Goal: Transaction & Acquisition: Purchase product/service

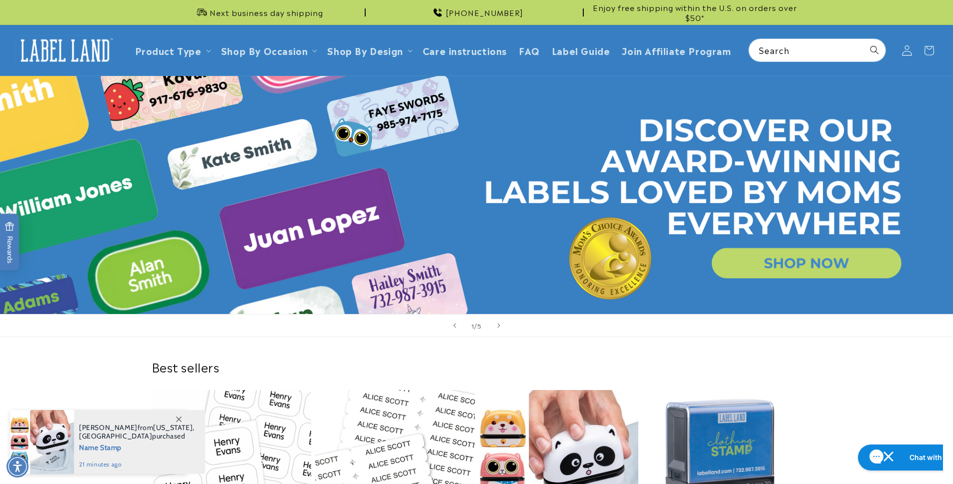
click at [908, 48] on icon at bounding box center [907, 50] width 11 height 11
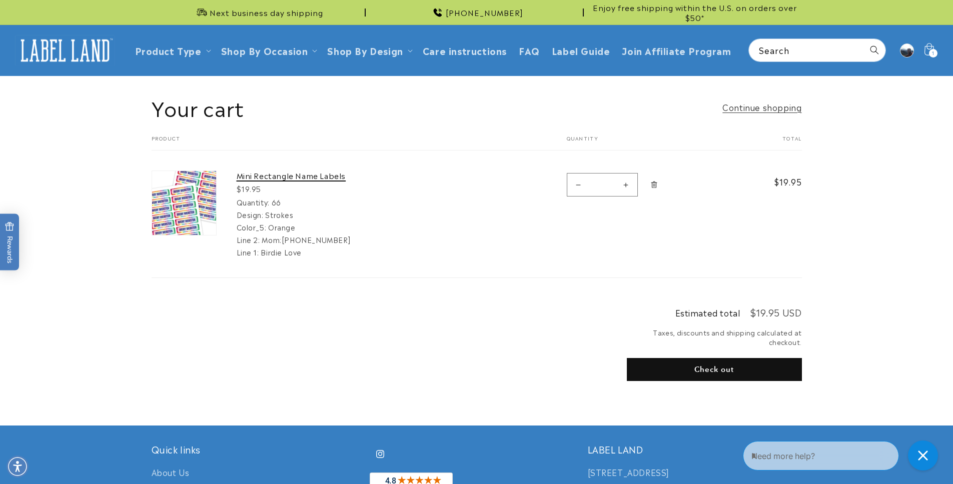
click at [268, 171] on link "Mini Rectangle Name Labels" at bounding box center [312, 176] width 150 height 10
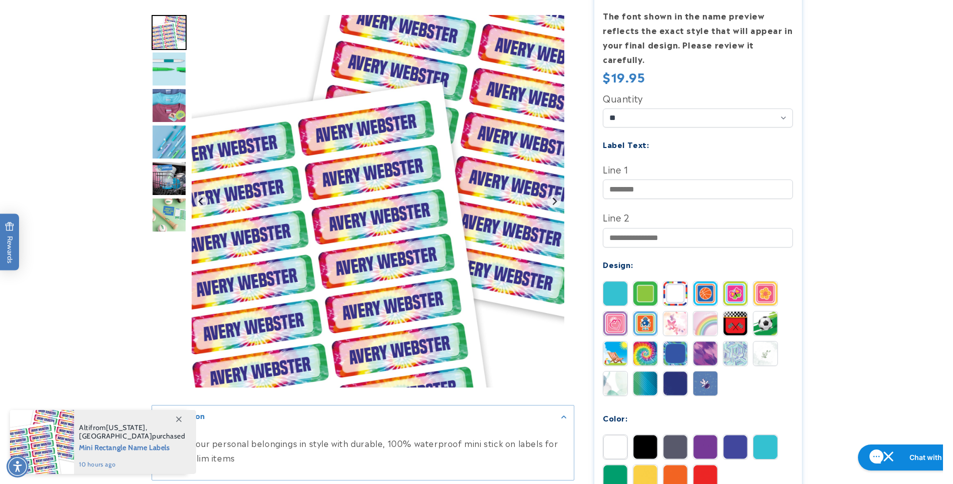
scroll to position [355, 0]
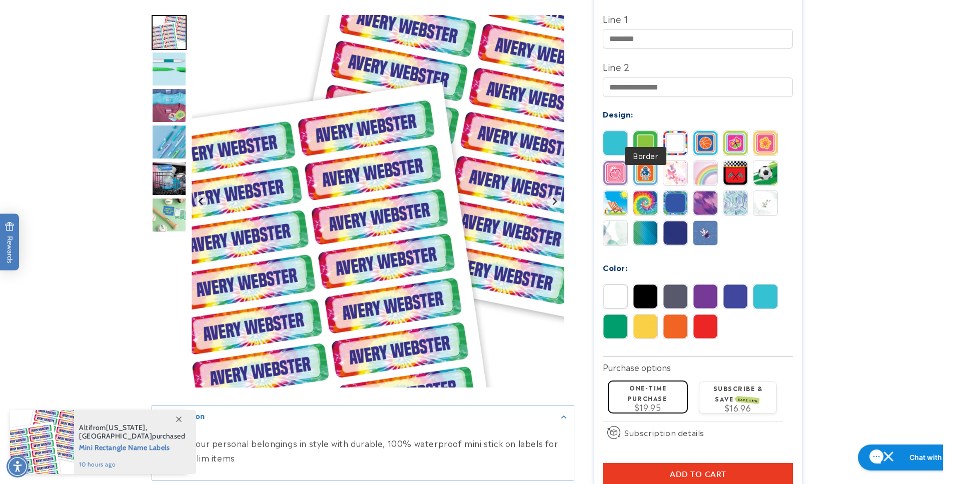
click at [644, 131] on img at bounding box center [645, 143] width 24 height 24
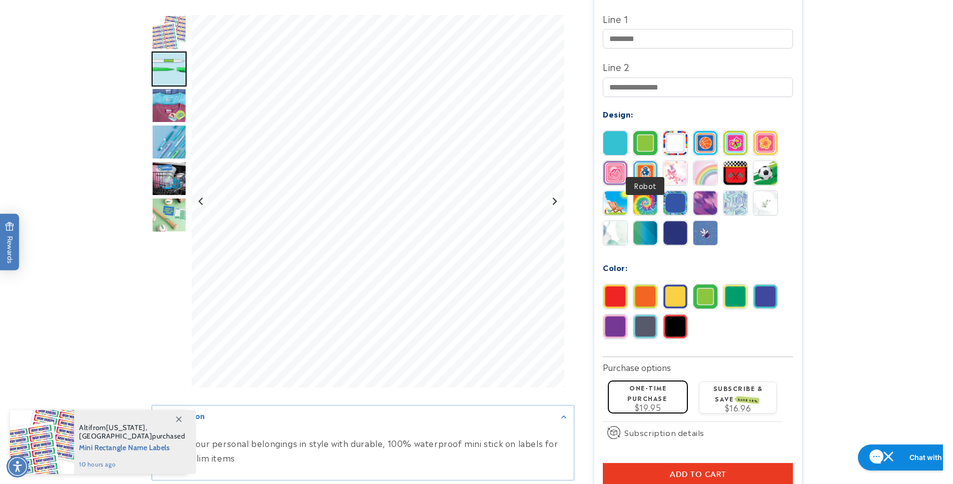
click at [643, 161] on img at bounding box center [645, 173] width 24 height 24
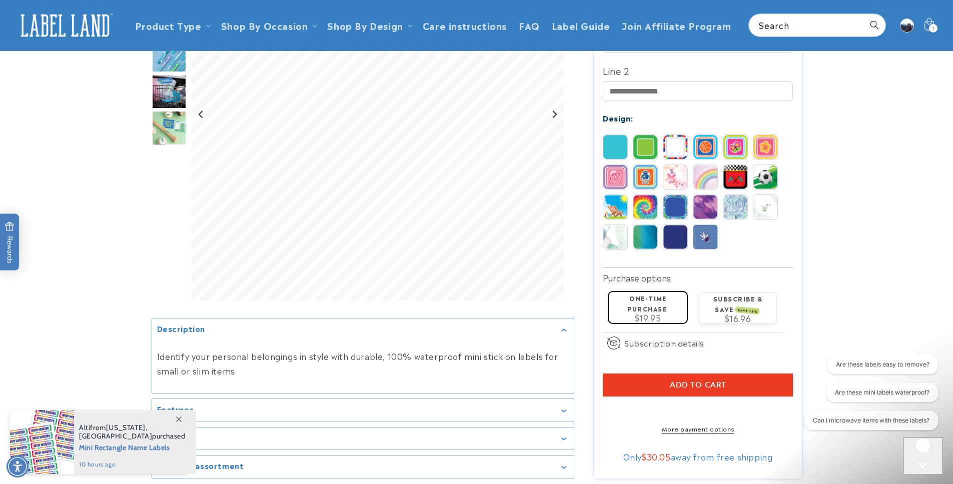
scroll to position [345, 0]
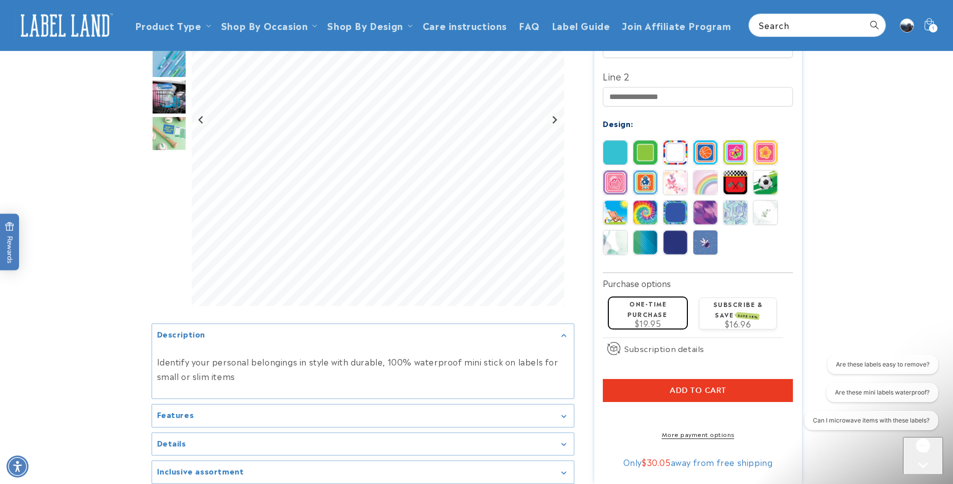
click at [707, 231] on img at bounding box center [705, 243] width 24 height 24
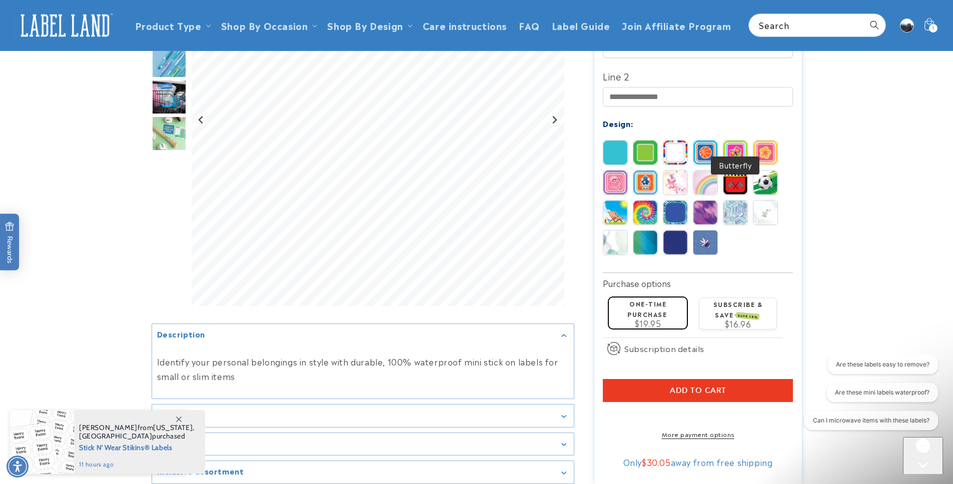
click at [732, 141] on img at bounding box center [735, 153] width 24 height 24
click at [764, 141] on img at bounding box center [765, 153] width 24 height 24
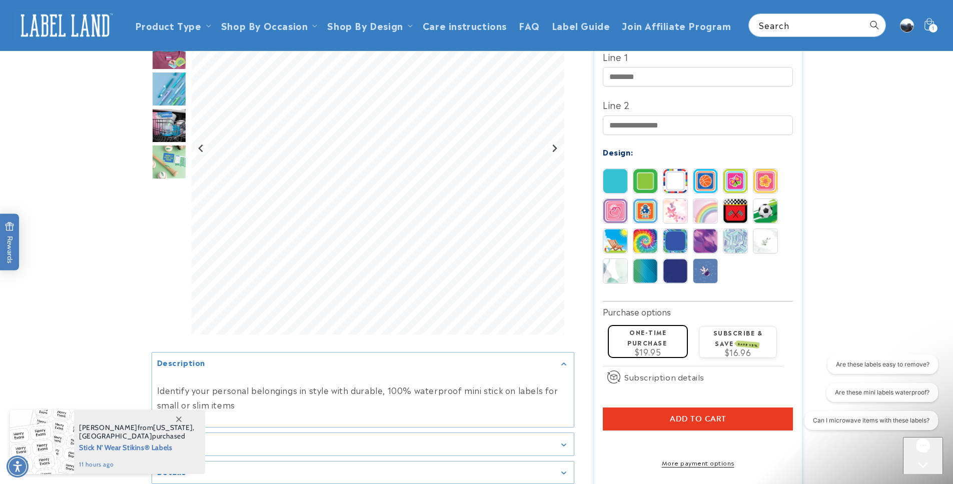
scroll to position [228, 0]
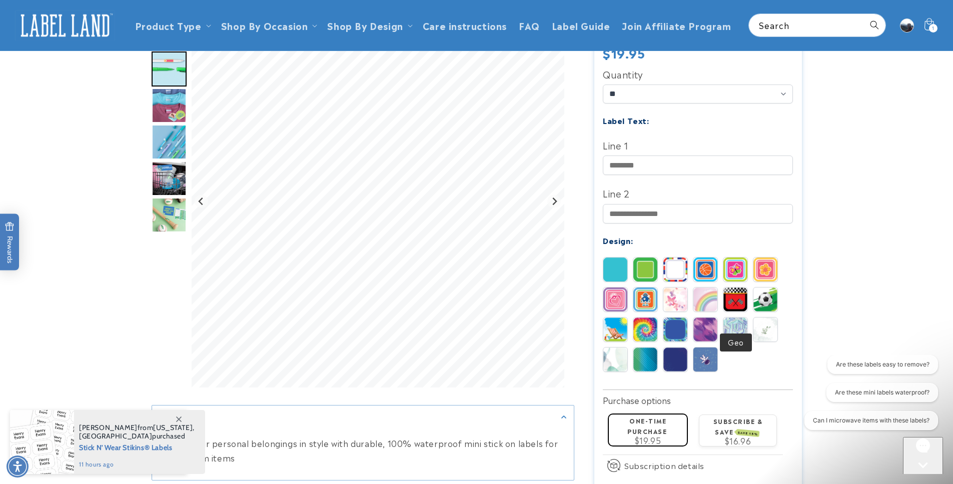
click at [740, 318] on img at bounding box center [735, 330] width 24 height 24
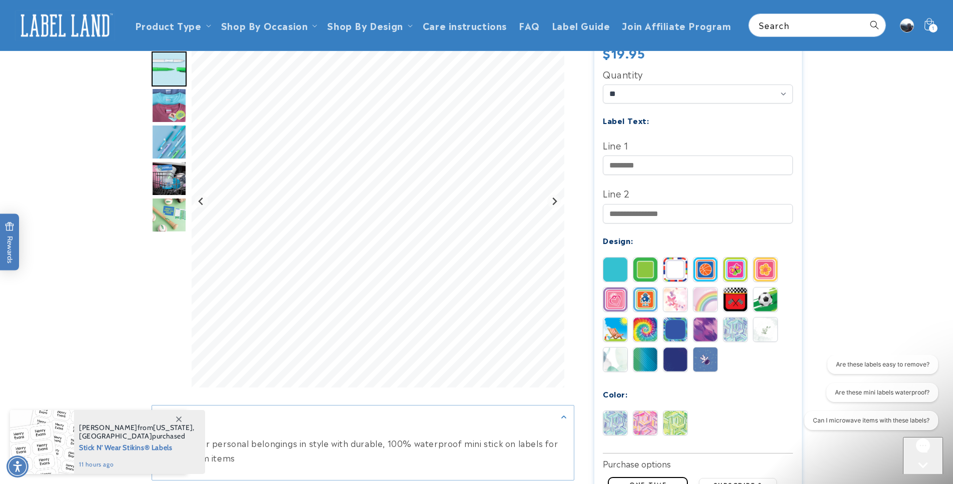
click at [705, 318] on img at bounding box center [705, 330] width 24 height 24
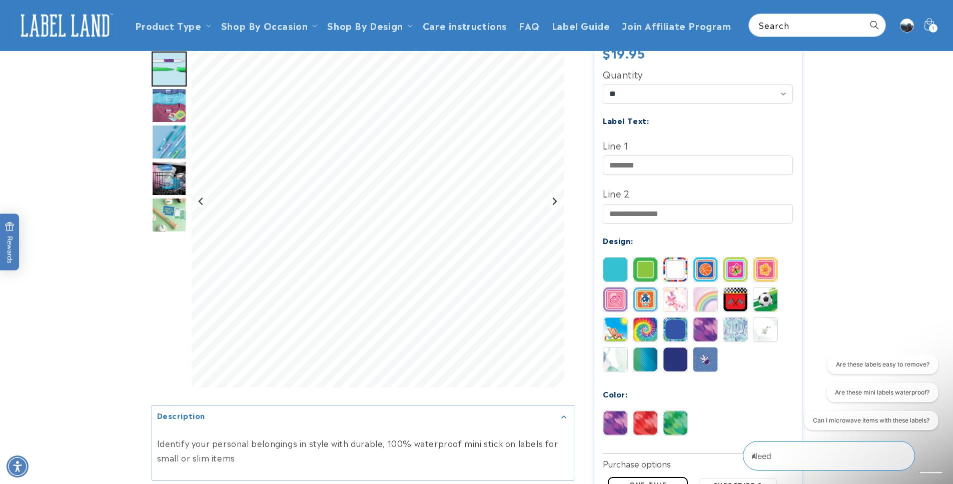
click at [668, 320] on img at bounding box center [675, 330] width 24 height 24
click at [649, 288] on img at bounding box center [645, 300] width 24 height 24
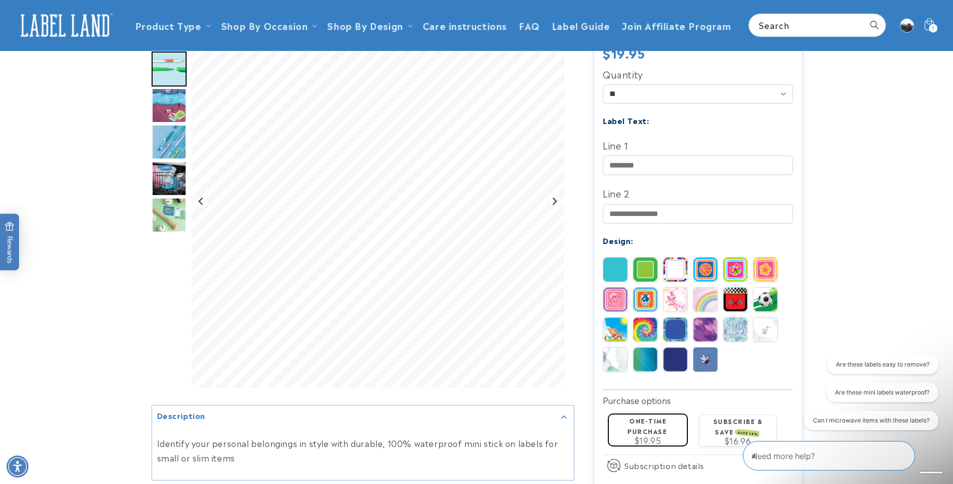
click at [703, 348] on img at bounding box center [705, 360] width 24 height 24
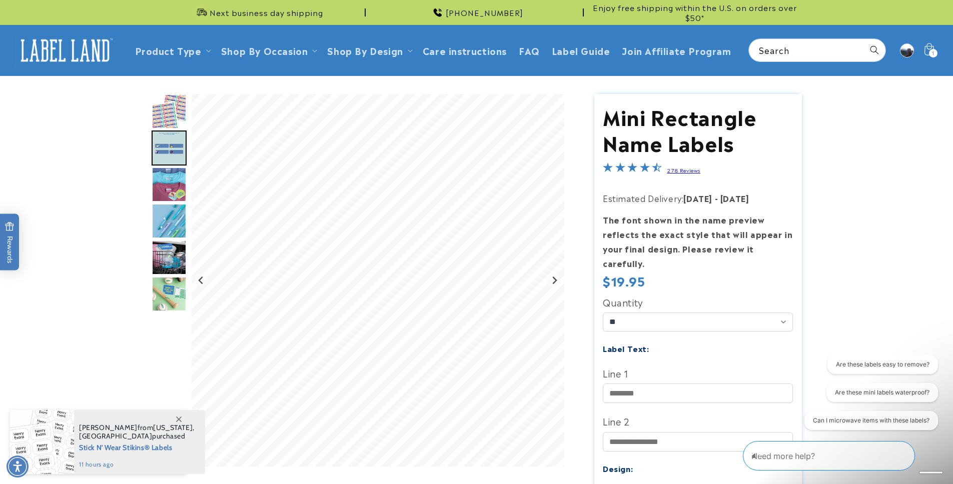
scroll to position [106, 0]
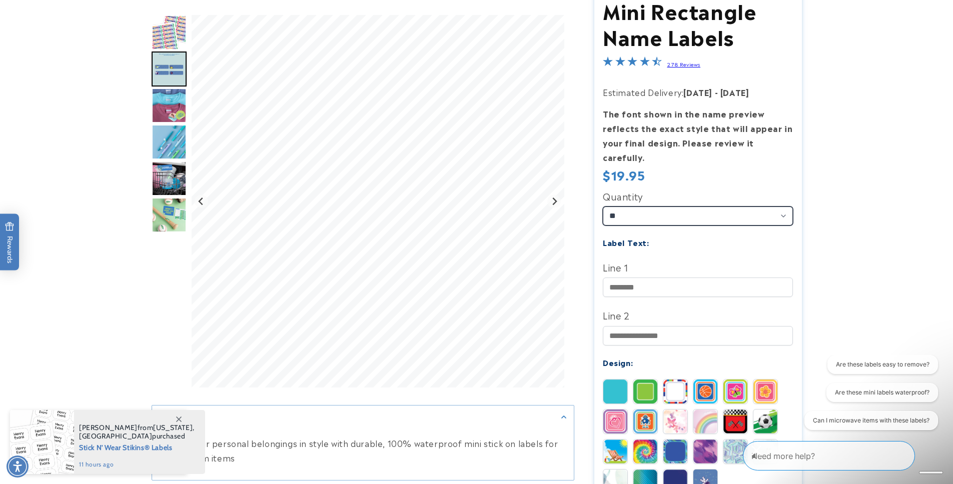
click at [669, 207] on select "** ** **" at bounding box center [698, 216] width 190 height 19
click at [673, 207] on select "** ** **" at bounding box center [698, 216] width 190 height 19
click at [682, 284] on div "Quantity ** ** ** Label Text: Line 1" at bounding box center [698, 348] width 190 height 321
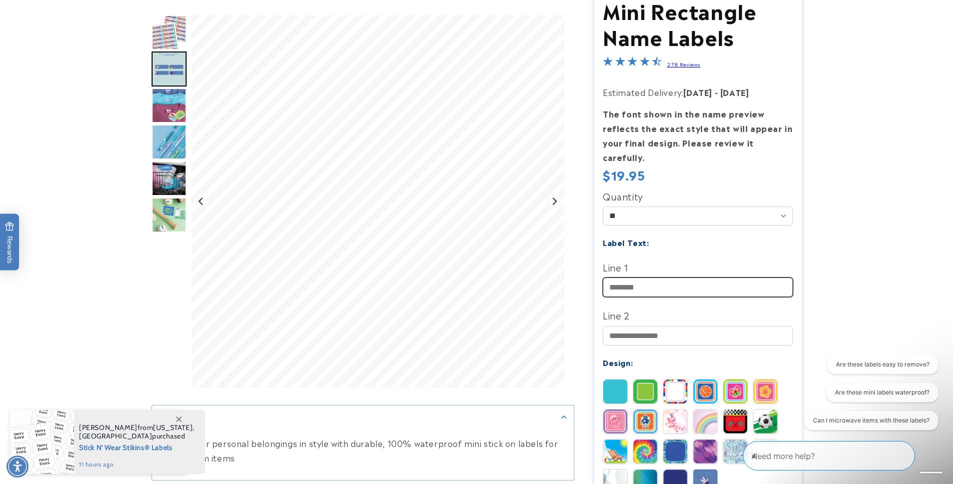
click at [681, 281] on input "Line 1" at bounding box center [698, 288] width 190 height 20
type input "**********"
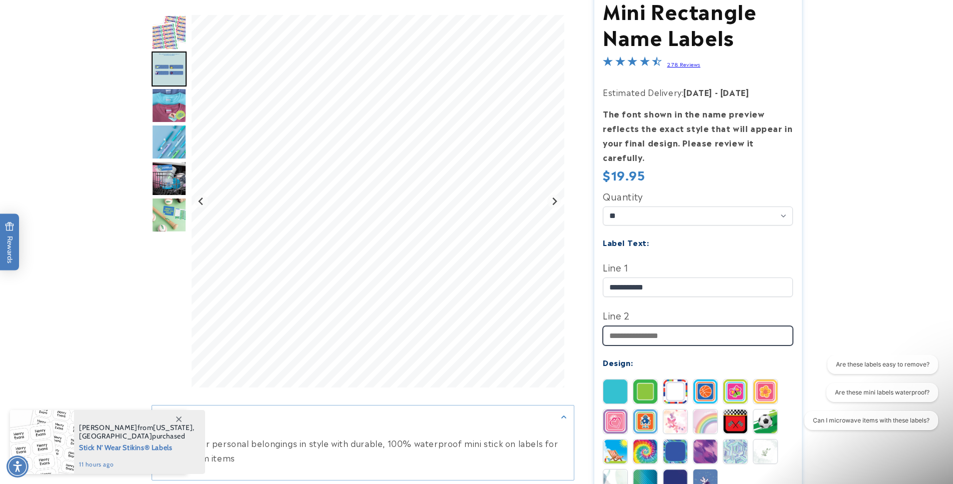
click at [672, 326] on input "Line 2" at bounding box center [698, 336] width 190 height 20
type input "**********"
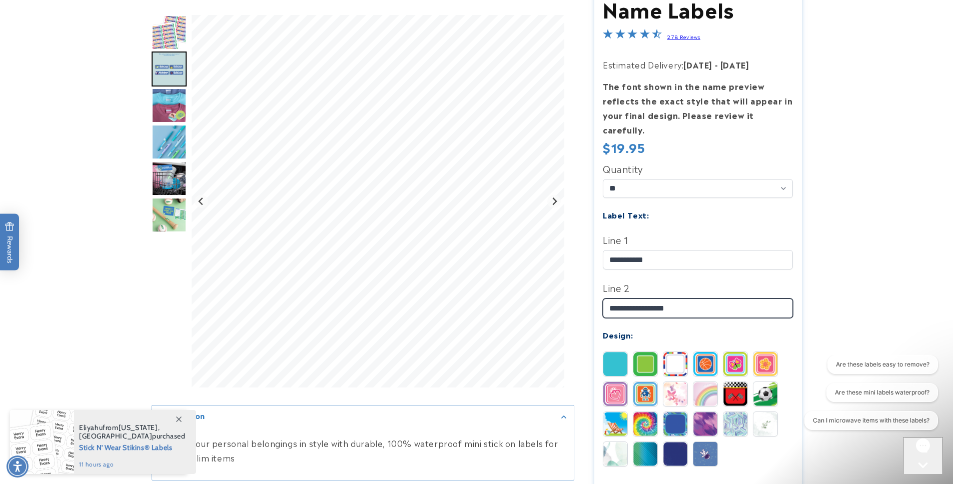
scroll to position [251, 0]
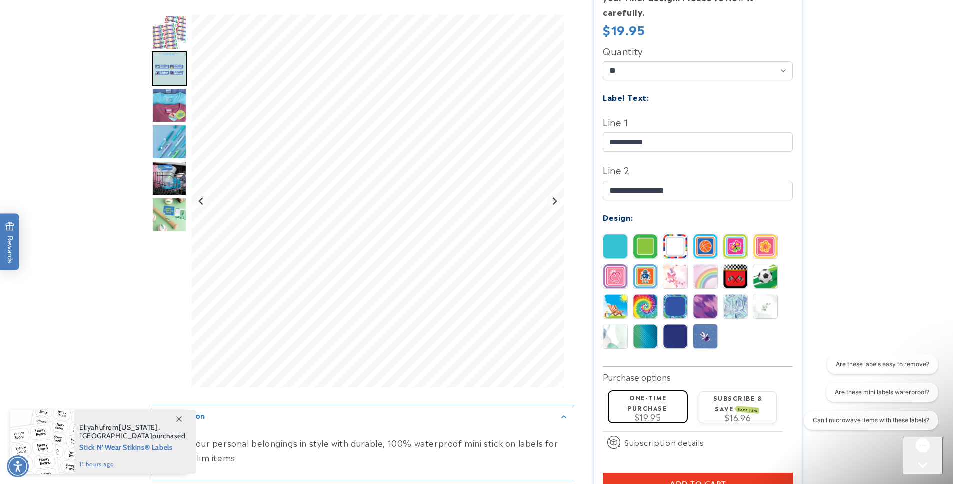
click at [641, 397] on label "One-time purchase" at bounding box center [647, 403] width 40 height 20
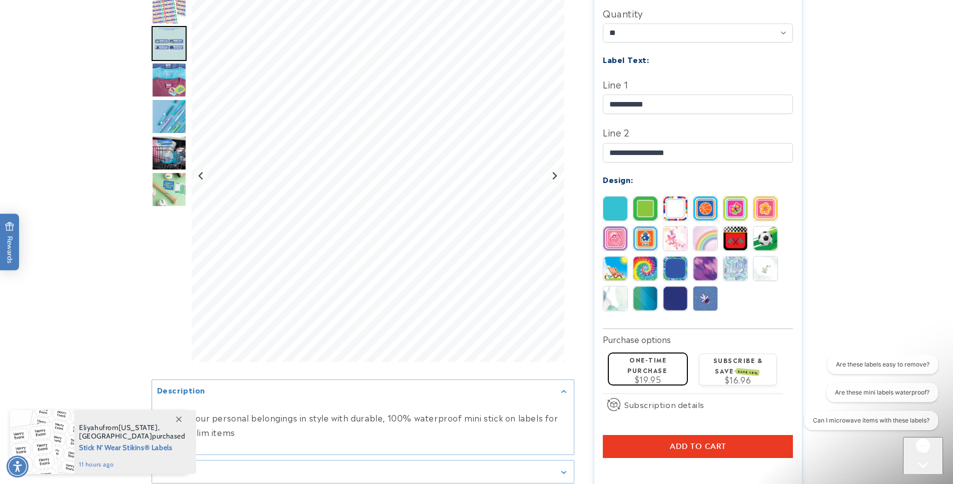
scroll to position [373, 0]
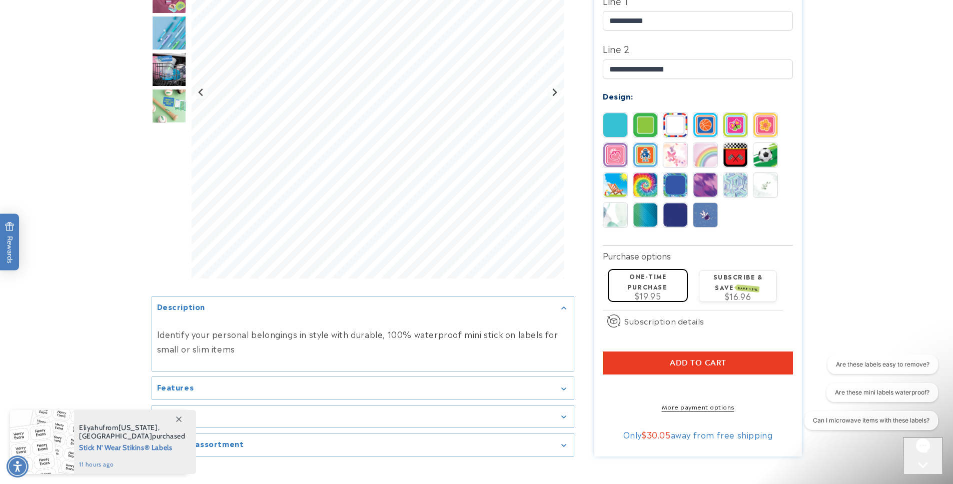
click at [640, 355] on button "Add to cart" at bounding box center [698, 363] width 190 height 23
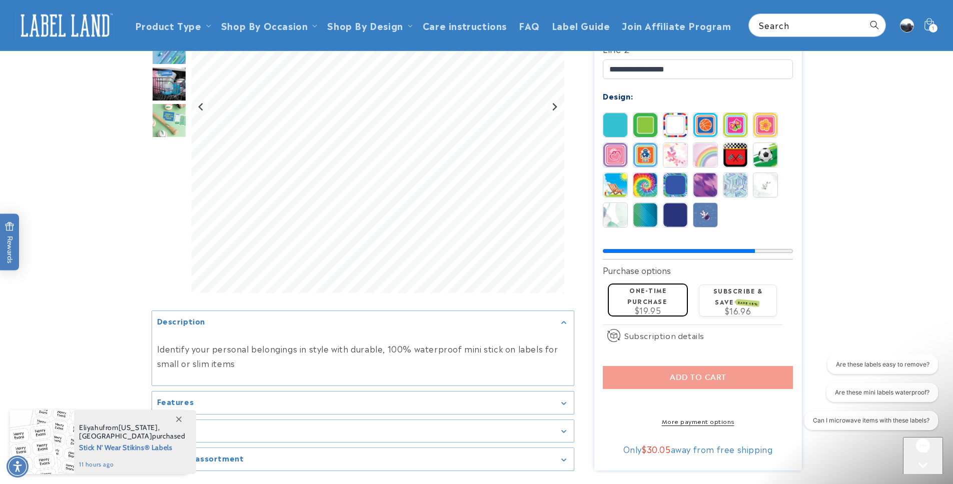
scroll to position [0, 0]
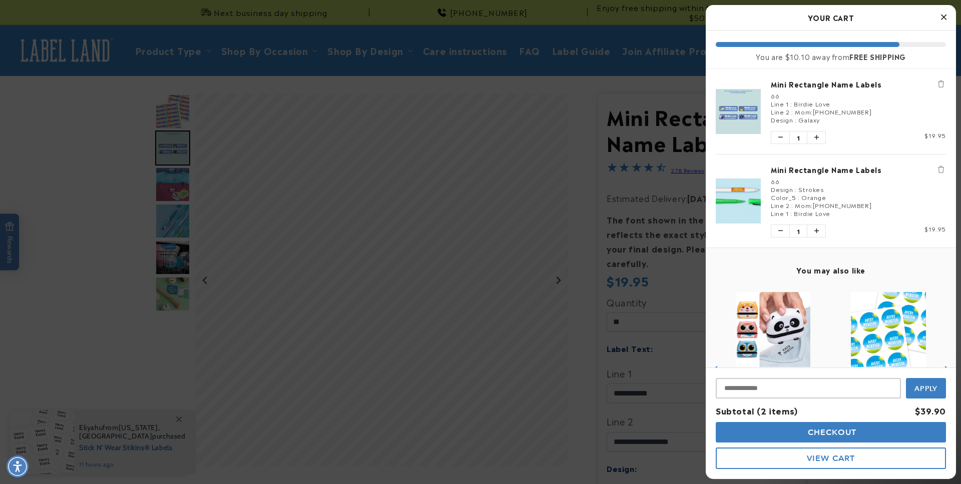
click at [343, 61] on div at bounding box center [480, 242] width 961 height 484
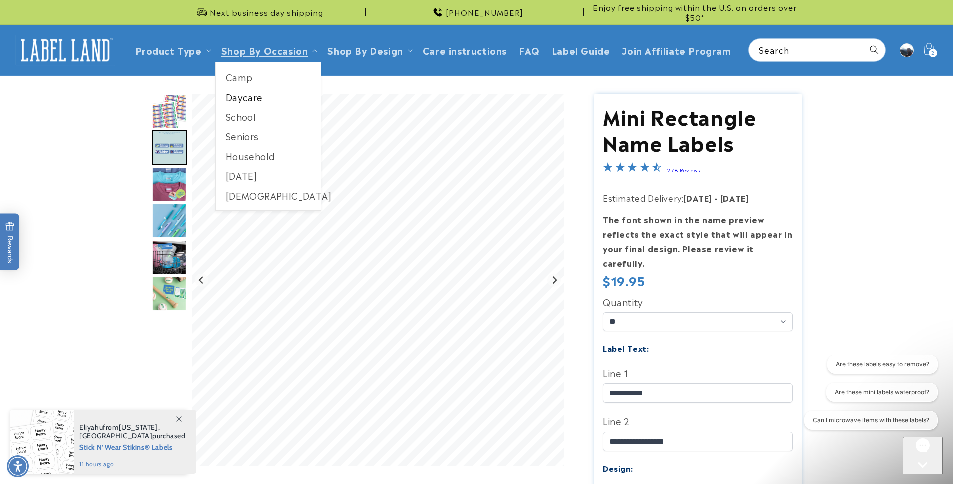
click at [251, 92] on link "Daycare" at bounding box center [269, 98] width 106 height 20
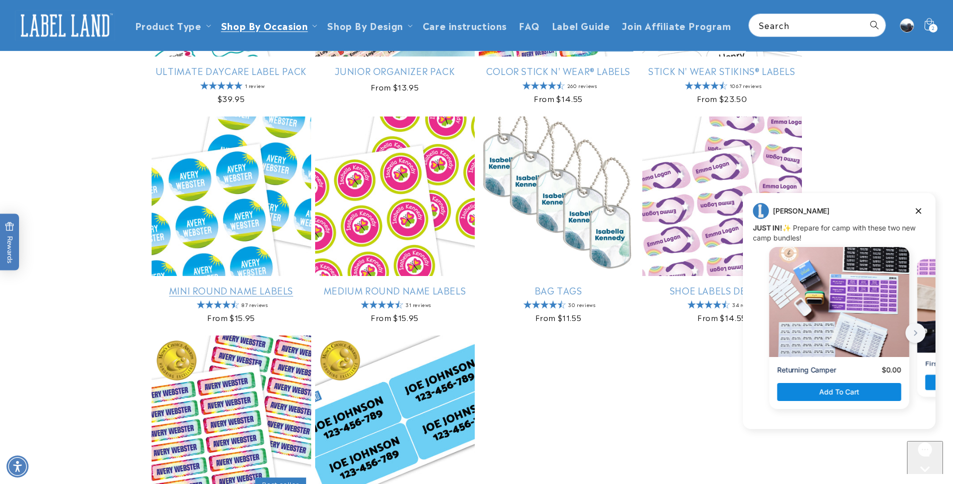
scroll to position [233, 0]
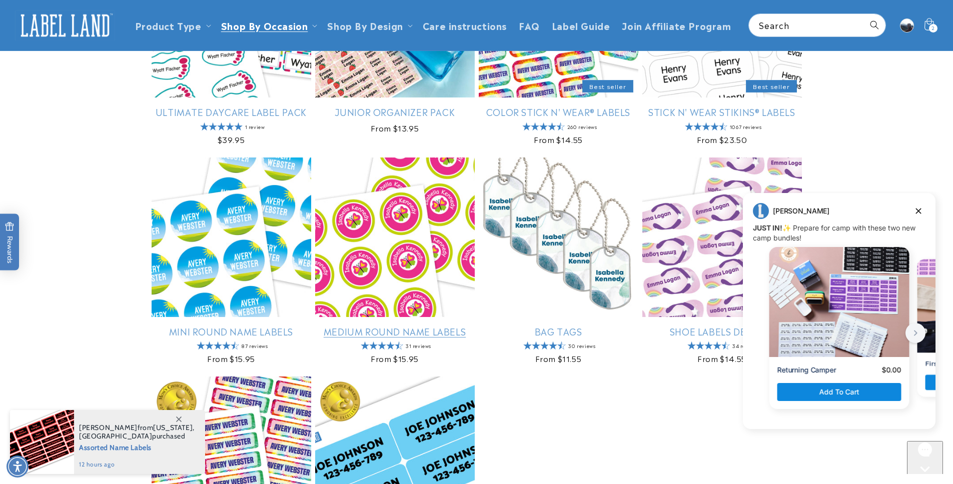
click at [402, 326] on link "Medium Round Name Labels" at bounding box center [395, 332] width 160 height 12
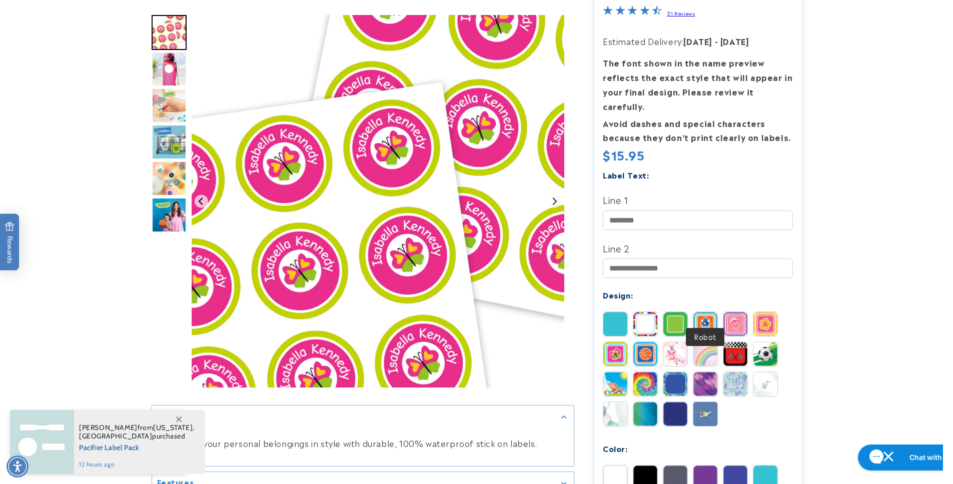
scroll to position [289, 0]
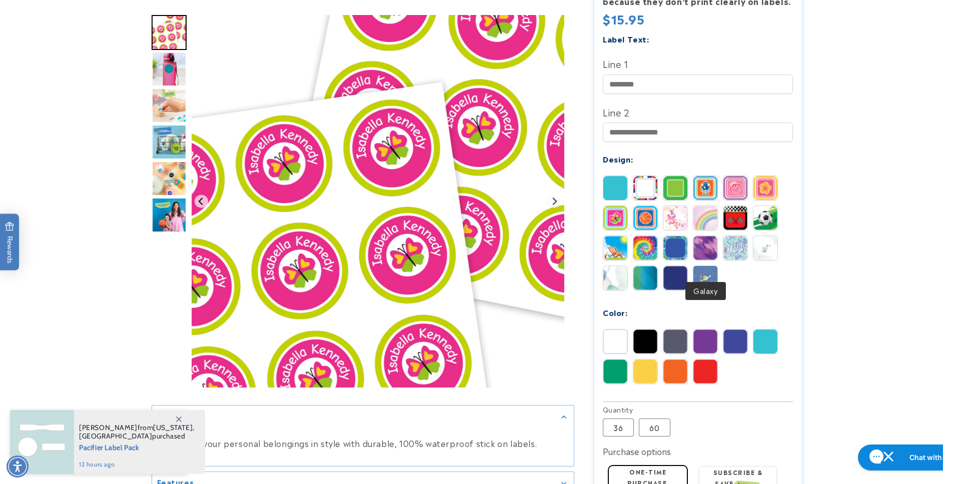
click at [713, 274] on img at bounding box center [705, 278] width 24 height 24
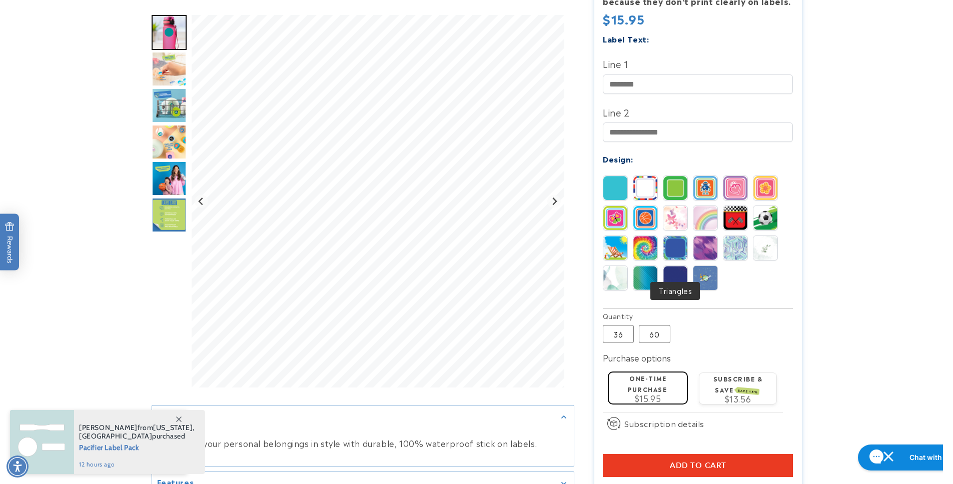
click at [678, 266] on img at bounding box center [675, 278] width 24 height 24
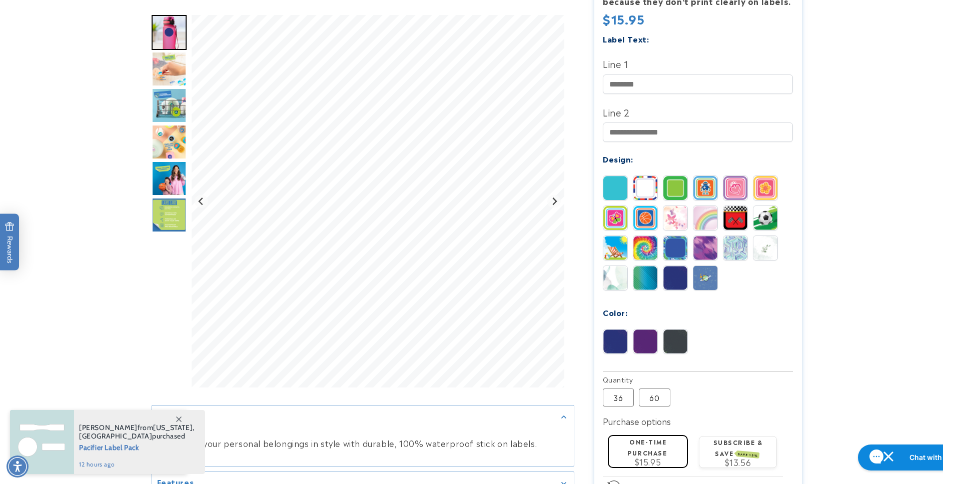
click at [643, 267] on img at bounding box center [645, 278] width 24 height 24
click at [615, 269] on img at bounding box center [615, 278] width 24 height 24
click at [759, 236] on img at bounding box center [765, 248] width 24 height 24
click at [736, 237] on img at bounding box center [735, 248] width 24 height 24
click at [622, 236] on img at bounding box center [615, 248] width 24 height 24
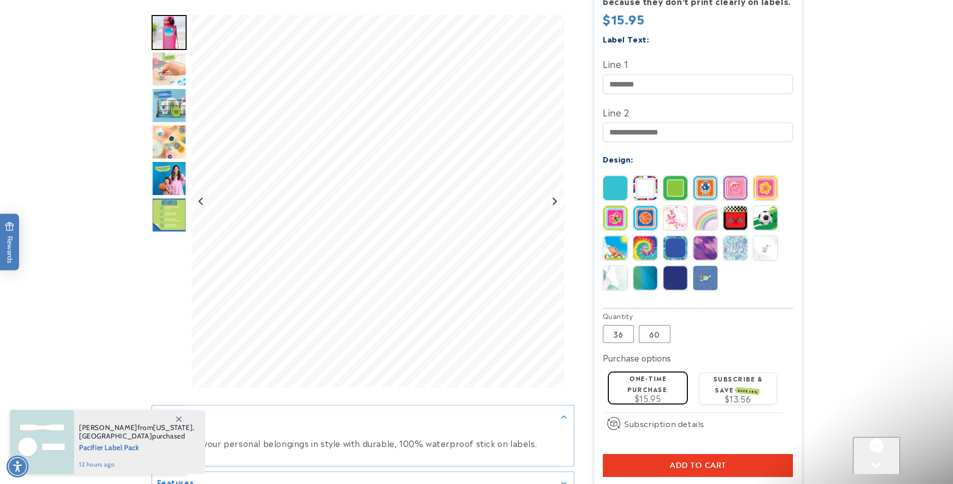
scroll to position [0, 0]
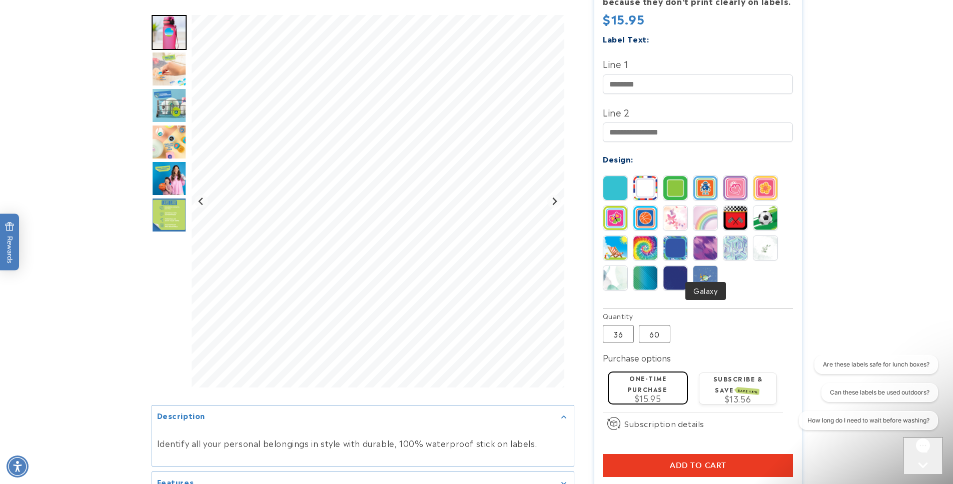
click at [702, 266] on img at bounding box center [705, 278] width 24 height 24
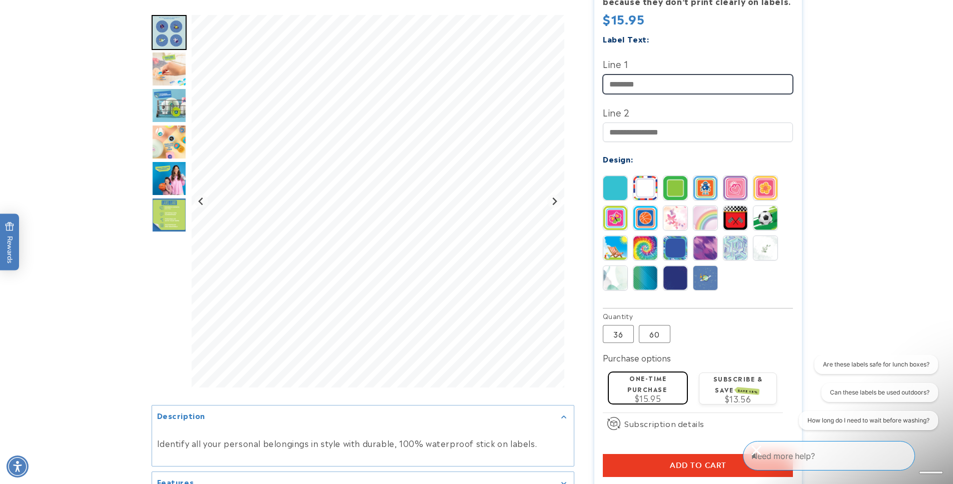
click at [645, 75] on input "Line 1" at bounding box center [698, 85] width 190 height 20
type input "**********"
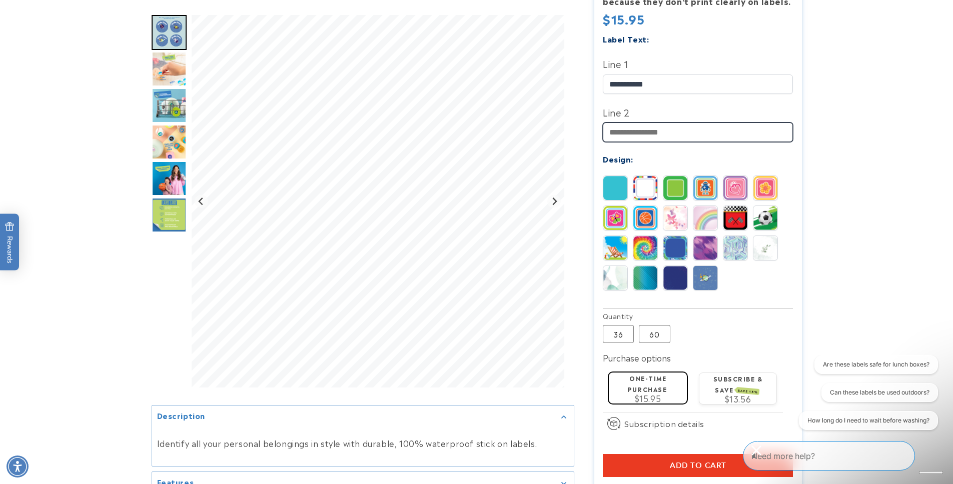
click at [655, 123] on input "Line 2" at bounding box center [698, 133] width 190 height 20
type input "**********"
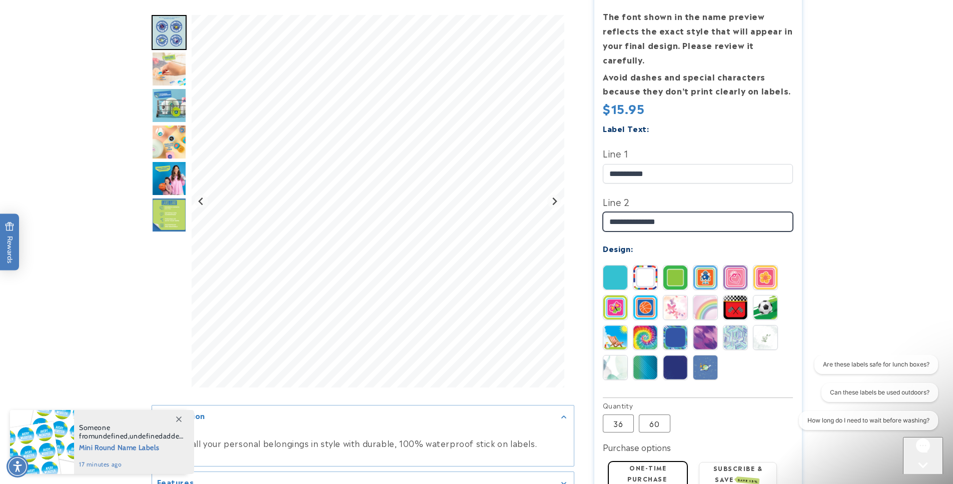
scroll to position [315, 0]
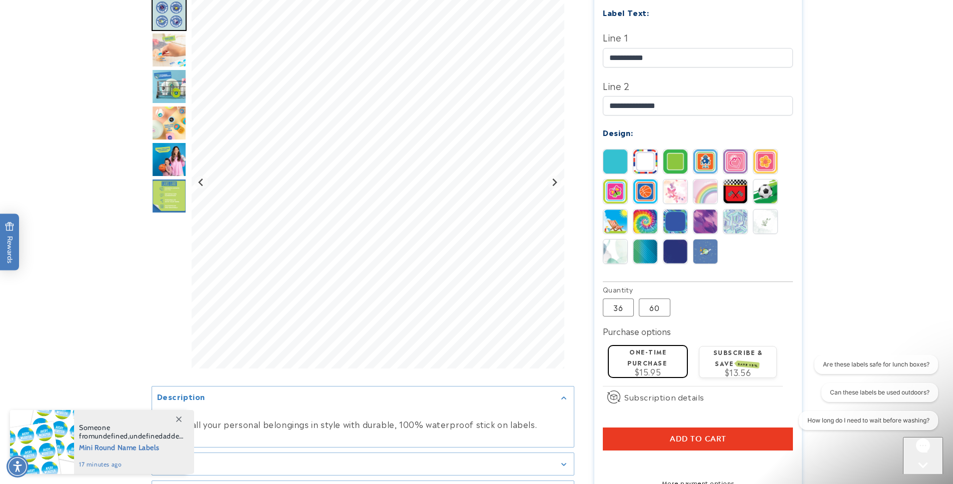
click at [718, 435] on span "Add to cart" at bounding box center [698, 439] width 57 height 9
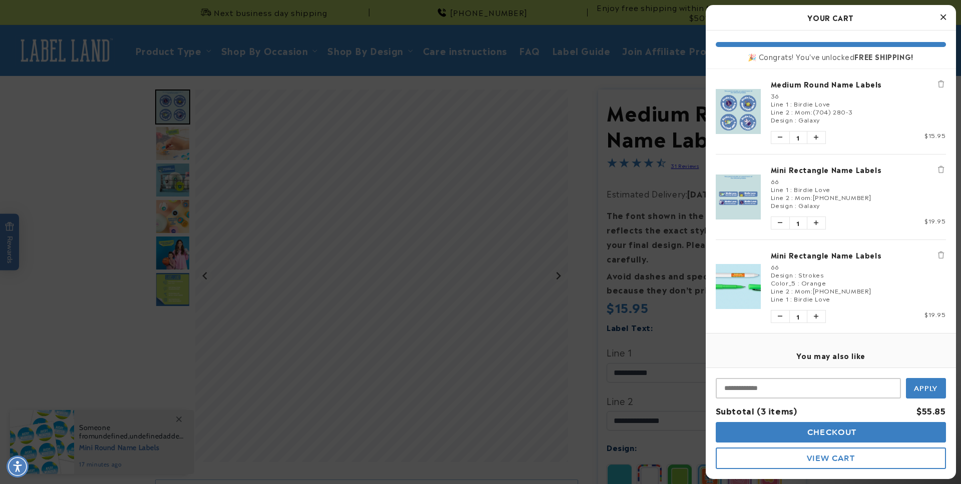
drag, startPoint x: 530, startPoint y: 78, endPoint x: 348, endPoint y: 59, distance: 182.6
click at [529, 78] on div at bounding box center [480, 242] width 961 height 484
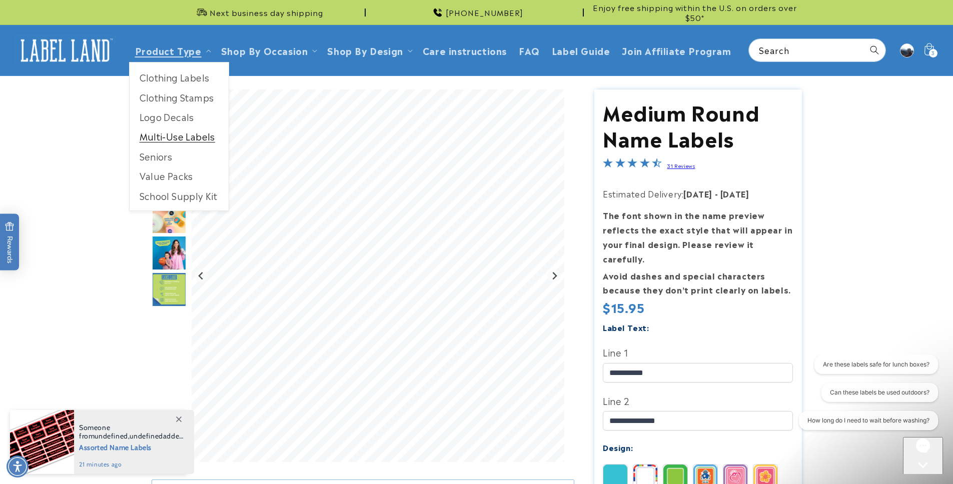
click at [212, 130] on link "Multi-Use Labels" at bounding box center [179, 137] width 99 height 20
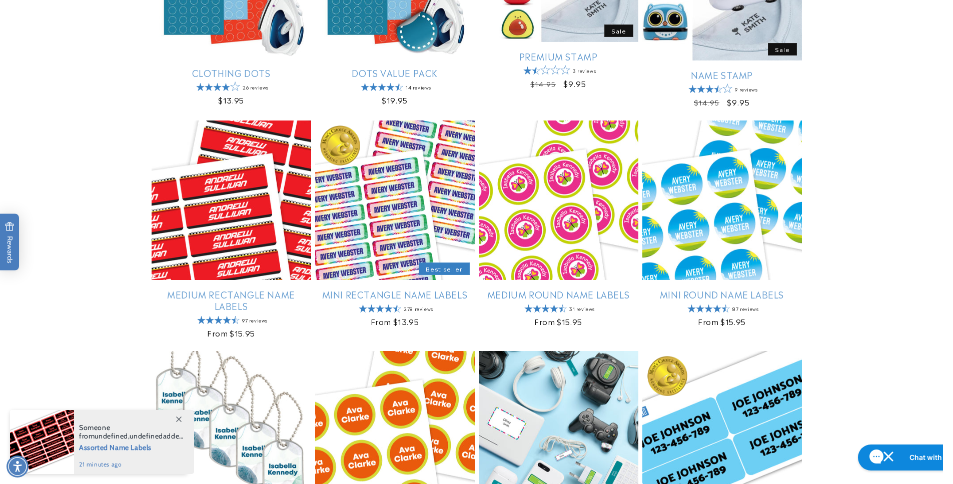
scroll to position [942, 0]
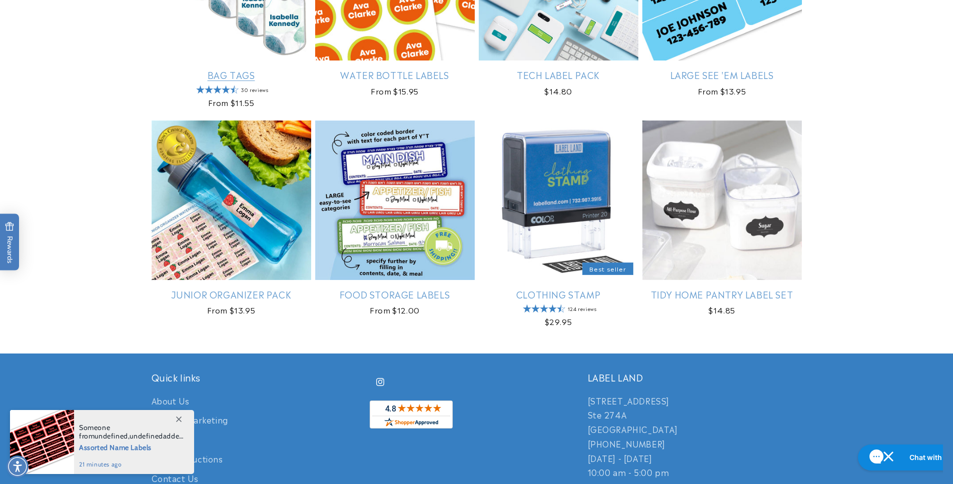
click at [250, 69] on link "Bag Tags" at bounding box center [232, 75] width 160 height 12
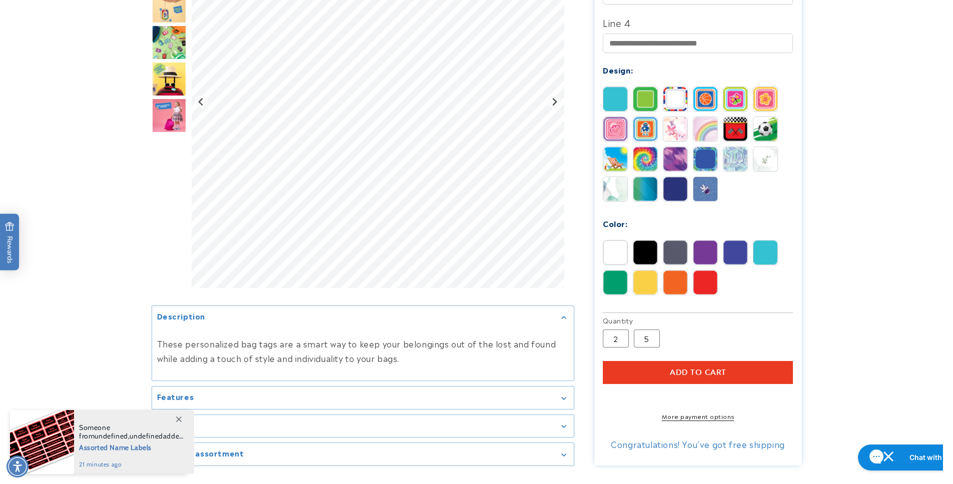
scroll to position [671, 0]
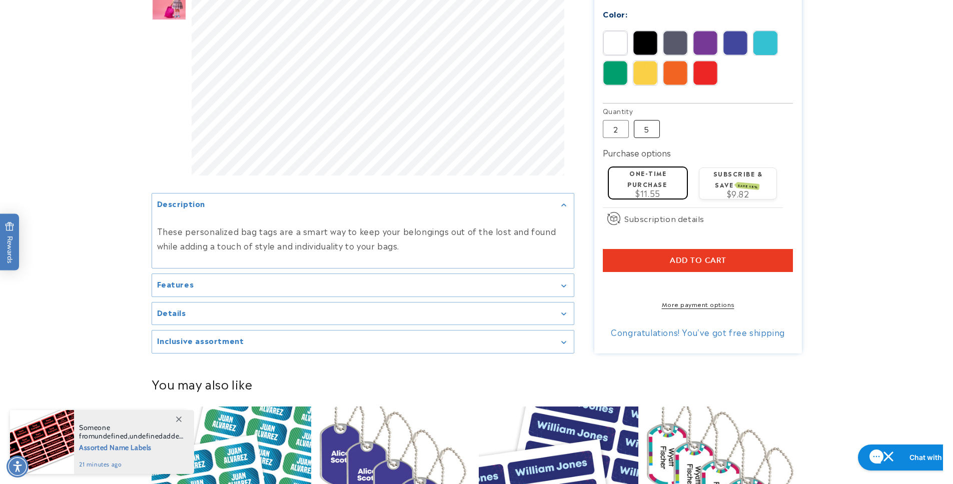
click at [653, 120] on label "5 Variant sold out or unavailable" at bounding box center [647, 129] width 26 height 18
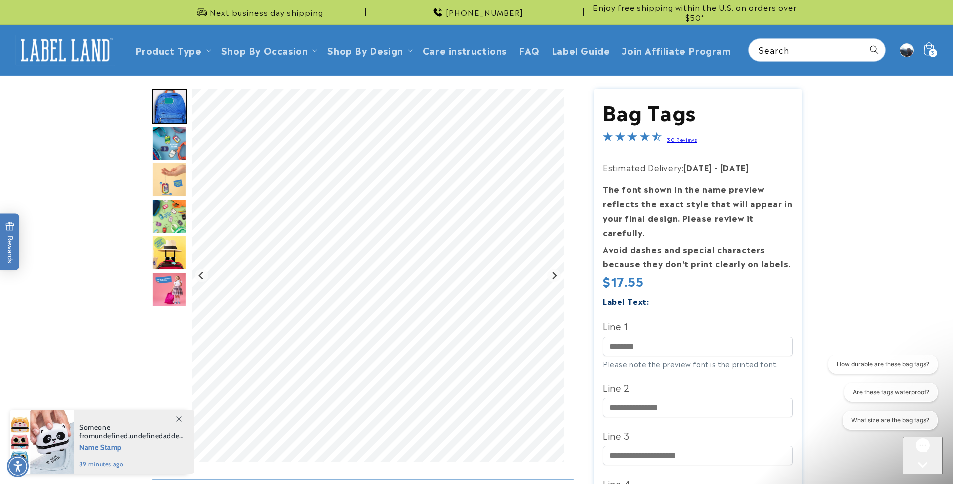
click at [935, 48] on icon at bounding box center [929, 51] width 24 height 24
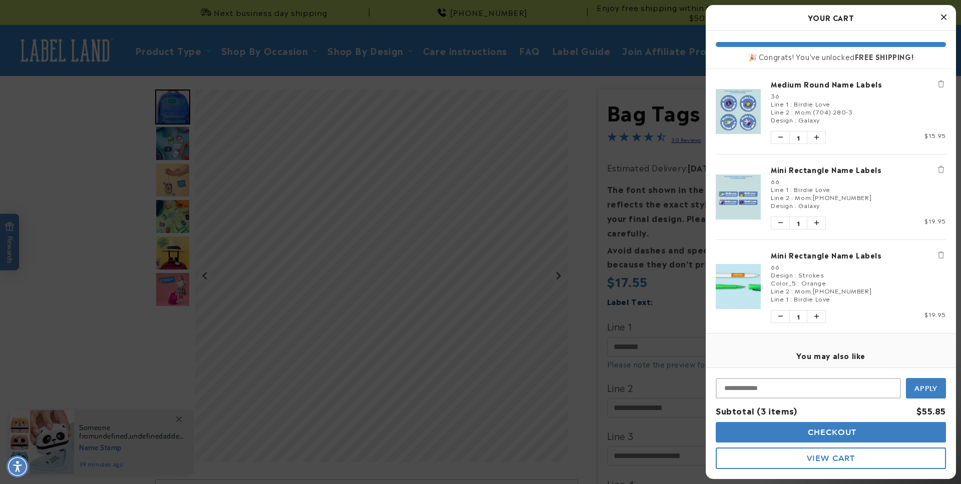
click at [936, 257] on button "Remove Mini Rectangle Name Labels" at bounding box center [941, 255] width 10 height 10
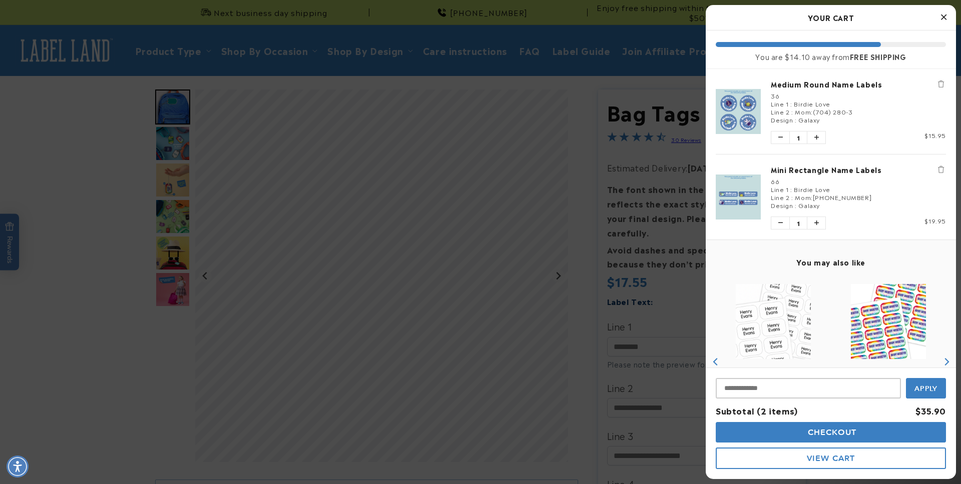
drag, startPoint x: 817, startPoint y: 433, endPoint x: 804, endPoint y: 425, distance: 14.6
click at [817, 433] on span "Checkout" at bounding box center [831, 433] width 52 height 10
